Goal: Transaction & Acquisition: Purchase product/service

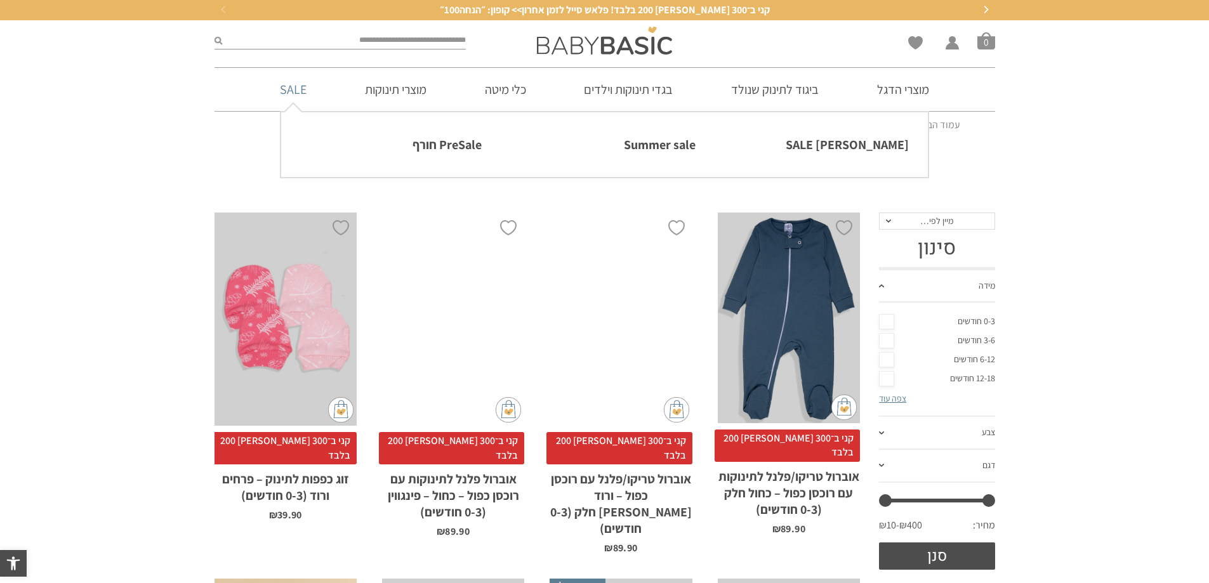
click at [292, 92] on link "SALE" at bounding box center [293, 89] width 65 height 43
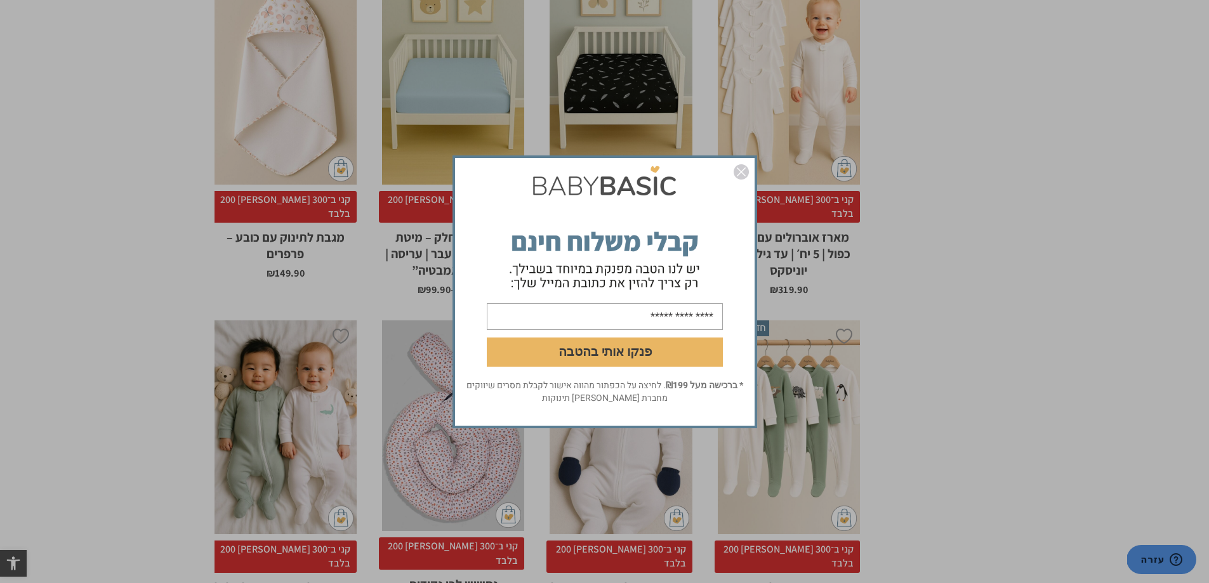
scroll to position [761, 0]
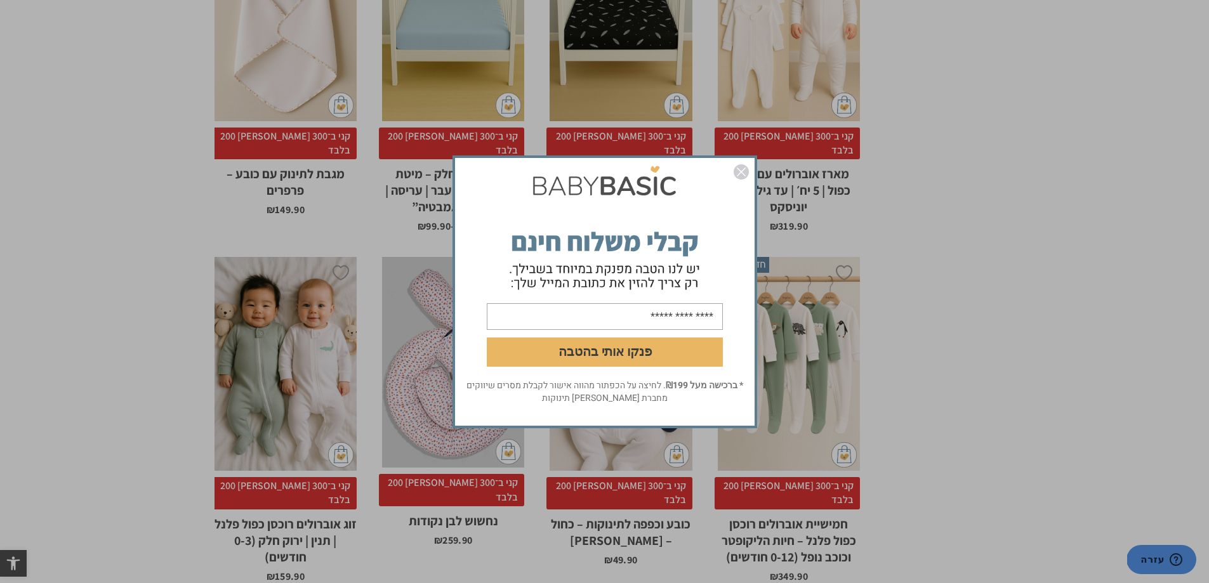
click at [746, 169] on img "סגור" at bounding box center [741, 171] width 15 height 15
